Goal: Task Accomplishment & Management: Manage account settings

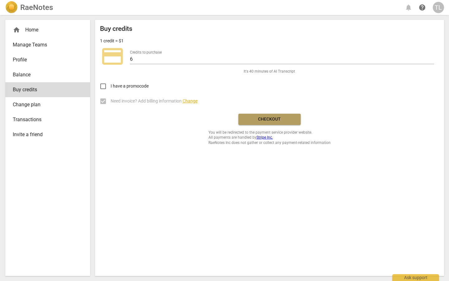
click at [256, 120] on span "Checkout" at bounding box center [270, 119] width 52 height 6
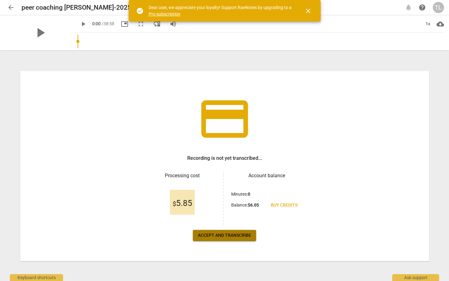
click at [237, 239] on span "Accept and transcribe" at bounding box center [224, 236] width 53 height 6
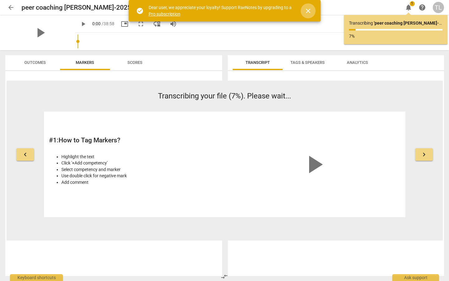
click at [310, 12] on span "close" at bounding box center [308, 10] width 7 height 7
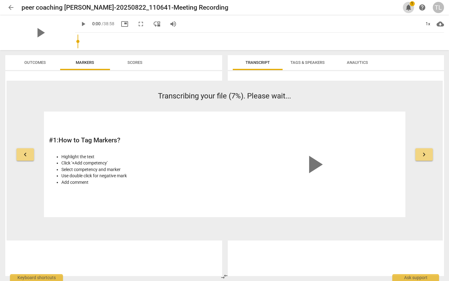
click at [411, 6] on span "1" at bounding box center [412, 3] width 5 height 5
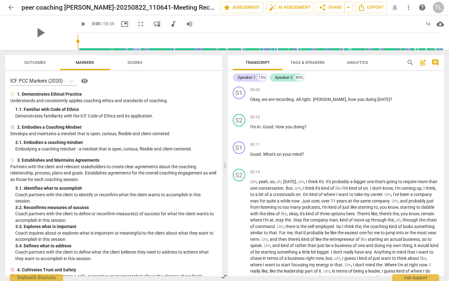
click at [317, 64] on span "Tags & Speakers" at bounding box center [308, 62] width 34 height 5
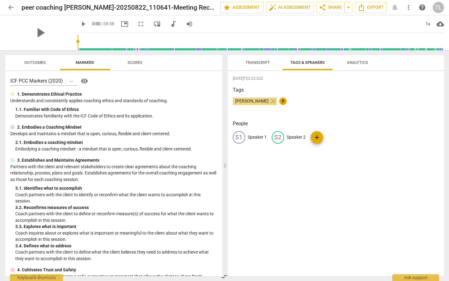
click at [257, 60] on span "Transcript" at bounding box center [258, 62] width 24 height 5
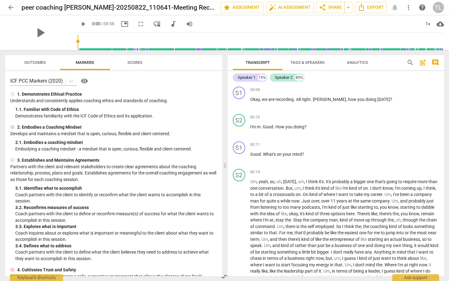
click at [297, 63] on span "Tags & Speakers" at bounding box center [308, 62] width 34 height 5
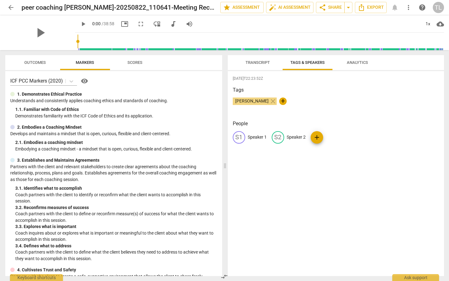
click at [256, 137] on p "Speaker 1" at bounding box center [257, 137] width 19 height 7
type input "Tarah"
click at [339, 135] on p "Speaker 2" at bounding box center [336, 137] width 19 height 7
type input "Corey"
click at [308, 172] on div "2025-09-01T22:23:52Z Tags Tarah Lynch close + People TA Tarah edit Corey delete…" at bounding box center [336, 173] width 216 height 205
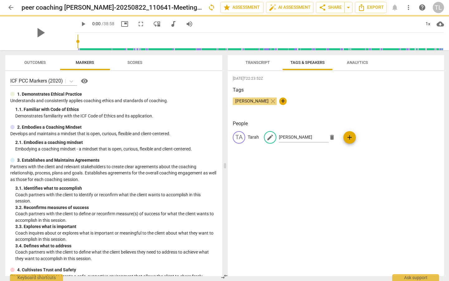
click at [254, 64] on span "Transcript" at bounding box center [258, 62] width 24 height 5
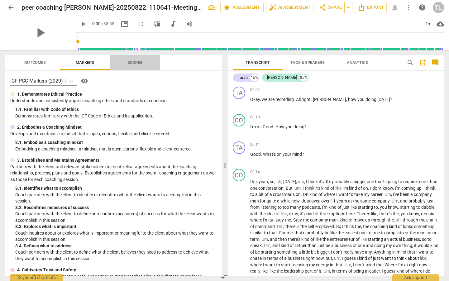
click at [140, 63] on span "Scores" at bounding box center [135, 62] width 15 height 5
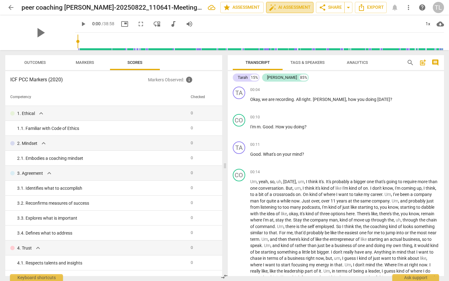
click at [301, 8] on span "auto_fix_high AI Assessment" at bounding box center [290, 7] width 42 height 7
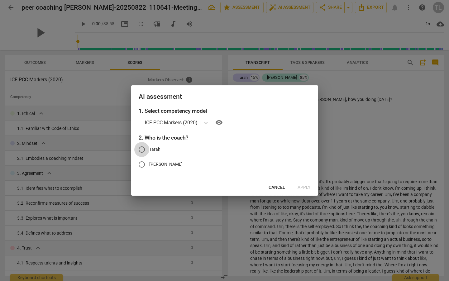
click at [141, 149] on input "Tarah" at bounding box center [141, 149] width 15 height 15
radio input "true"
click at [307, 187] on span "Apply" at bounding box center [304, 188] width 13 height 6
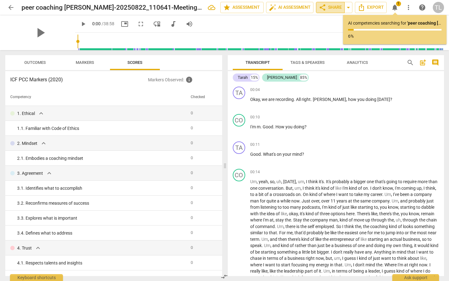
click at [340, 7] on span "share Share" at bounding box center [330, 7] width 23 height 7
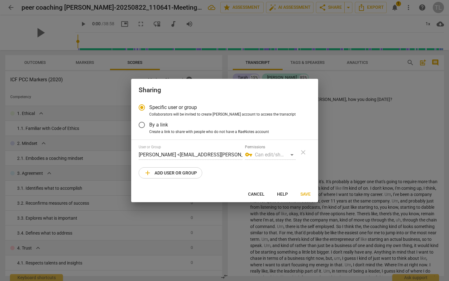
click at [184, 109] on span "Specific user or group" at bounding box center [173, 107] width 48 height 7
click at [149, 109] on input "Specific user or group" at bounding box center [141, 107] width 15 height 15
radio input "true"
click at [184, 109] on span "Specific user or group" at bounding box center [173, 107] width 48 height 7
click at [149, 109] on input "Specific user or group" at bounding box center [141, 107] width 15 height 15
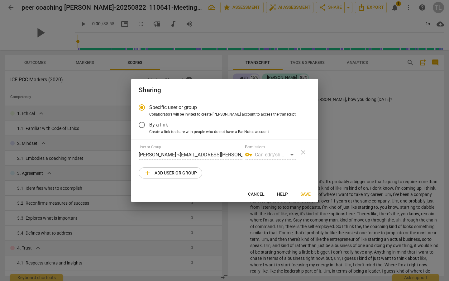
click at [178, 174] on span "add Add user or group" at bounding box center [170, 172] width 53 height 7
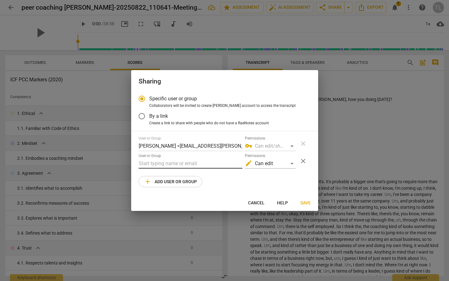
click at [174, 164] on input "text" at bounding box center [191, 164] width 104 height 10
drag, startPoint x: 170, startPoint y: 164, endPoint x: 124, endPoint y: 165, distance: 46.2
click at [124, 165] on div "Sharing Specific user or group Collaborators will be invited to create RaeNotes…" at bounding box center [224, 140] width 449 height 281
paste input "anadacoachacademy.com"
type input "cate@canadacoachacademy.com"
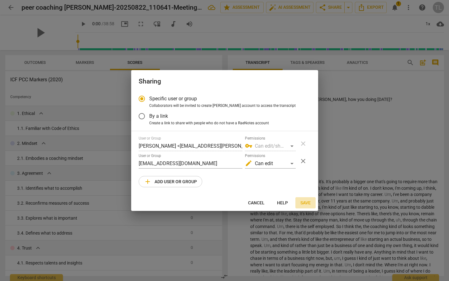
click at [309, 203] on span "Save" at bounding box center [306, 203] width 10 height 6
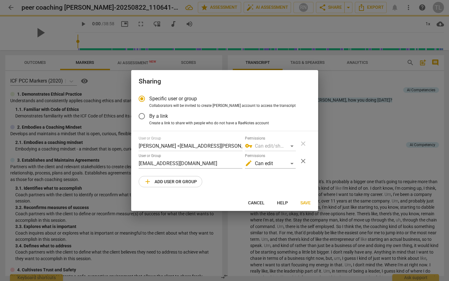
radio input "false"
type input "Cate Baio <cate@canadacoachacademy.com>"
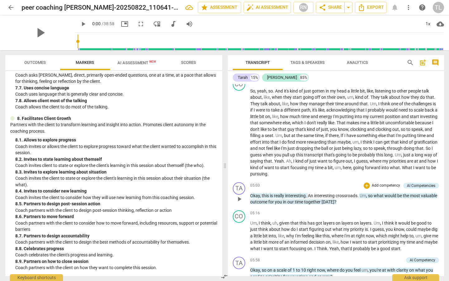
scroll to position [437, 0]
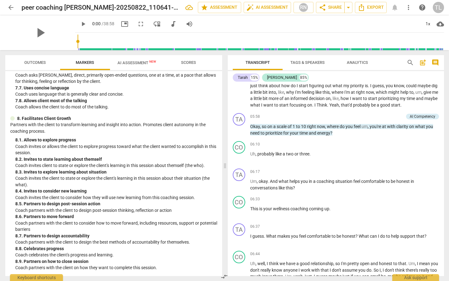
click at [140, 64] on span "AI Assessment New" at bounding box center [137, 63] width 39 height 5
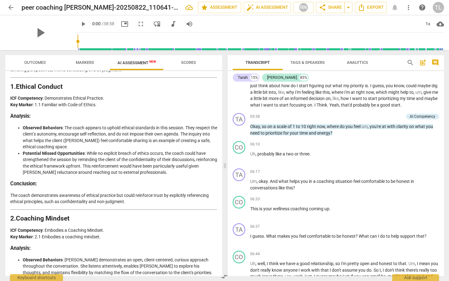
scroll to position [94, 0]
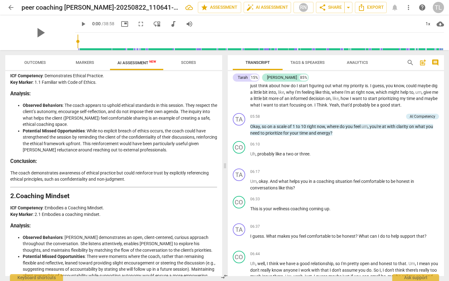
click at [188, 60] on span "Scores" at bounding box center [188, 62] width 15 height 5
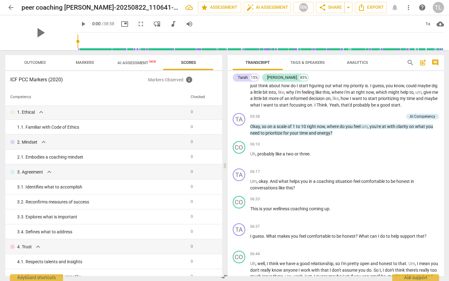
scroll to position [0, 0]
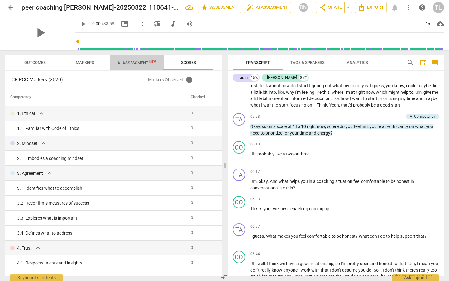
click at [139, 63] on span "AI Assessment New" at bounding box center [137, 63] width 39 height 5
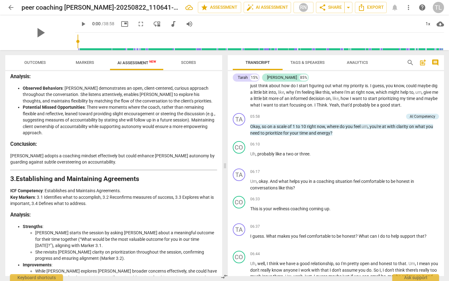
scroll to position [250, 0]
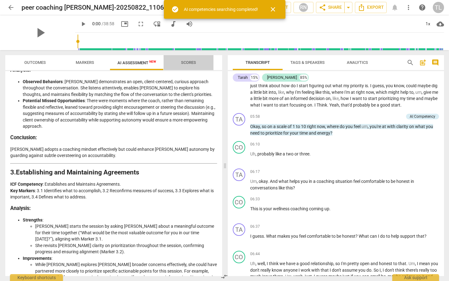
click at [185, 65] on span "Scores" at bounding box center [189, 63] width 30 height 8
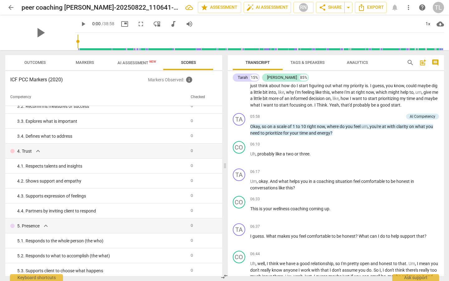
scroll to position [0, 0]
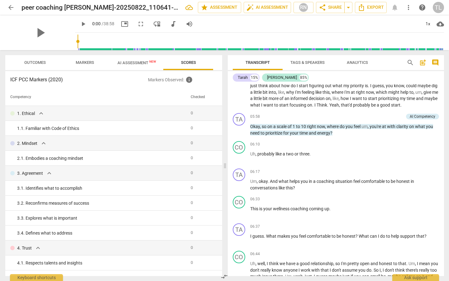
click at [354, 60] on span "Analytics" at bounding box center [358, 63] width 36 height 8
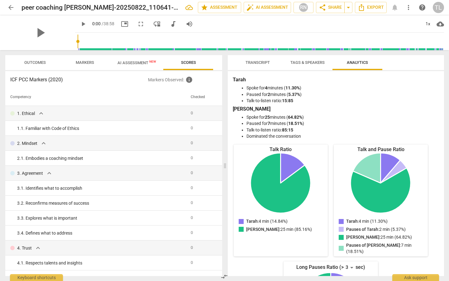
click at [141, 62] on span "AI Assessment New" at bounding box center [137, 63] width 39 height 5
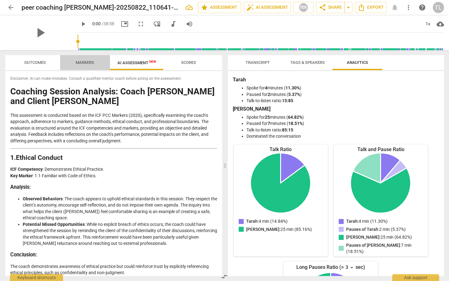
click at [84, 65] on span "Markers" at bounding box center [84, 63] width 33 height 8
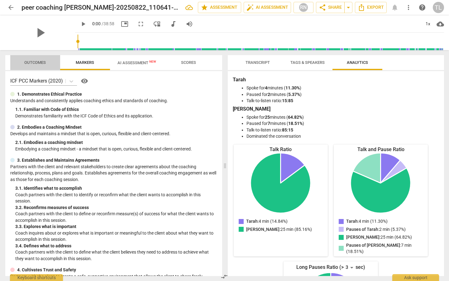
click at [32, 56] on button "Outcomes" at bounding box center [35, 62] width 50 height 15
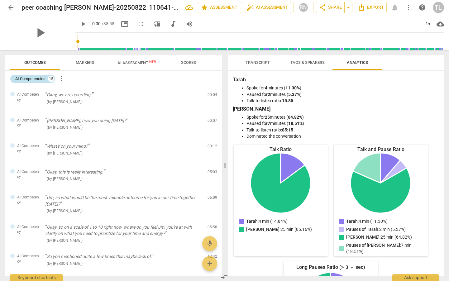
click at [46, 79] on div "AI Competencies" at bounding box center [30, 79] width 30 height 6
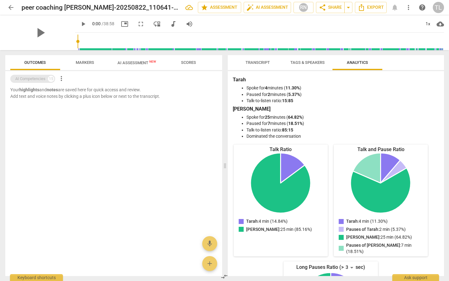
click at [46, 79] on div "AI Competencies" at bounding box center [30, 79] width 30 height 6
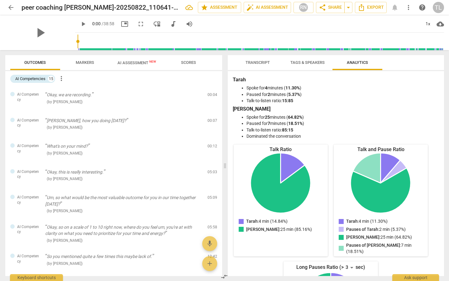
click at [197, 64] on span "Scores" at bounding box center [189, 63] width 30 height 8
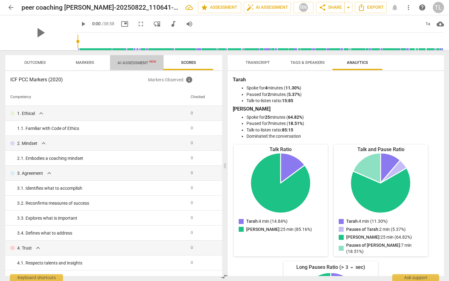
click at [135, 63] on span "AI Assessment New" at bounding box center [137, 63] width 39 height 5
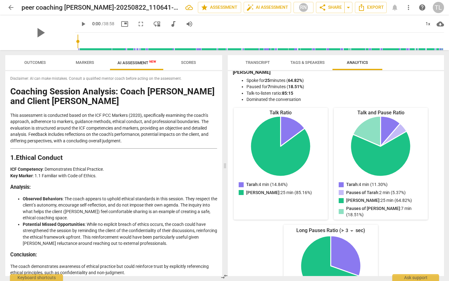
scroll to position [77, 0]
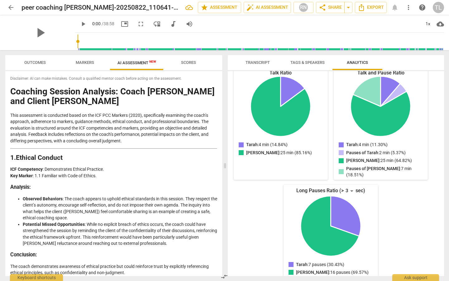
click at [305, 66] on span "Tags & Speakers" at bounding box center [307, 63] width 49 height 8
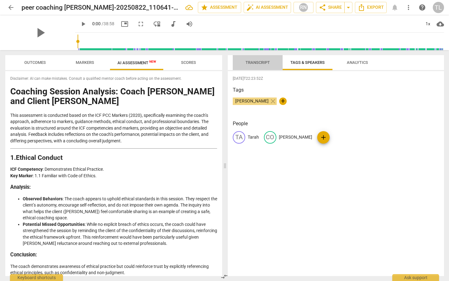
click at [269, 63] on span "Transcript" at bounding box center [258, 62] width 24 height 5
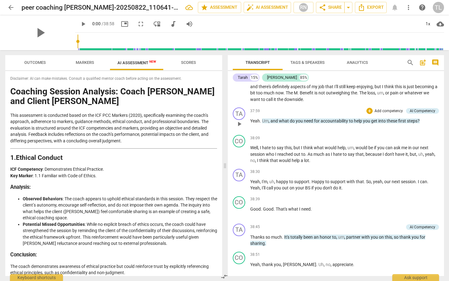
scroll to position [3419, 0]
